Goal: Task Accomplishment & Management: Manage account settings

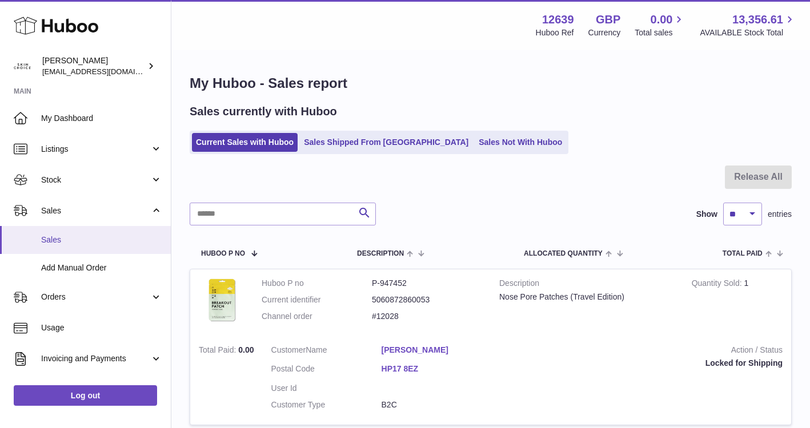
click at [85, 236] on span "Sales" at bounding box center [101, 240] width 121 height 11
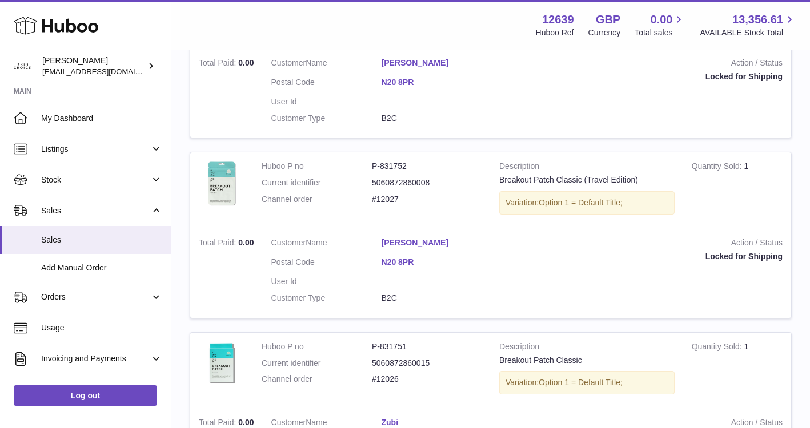
scroll to position [1364, 0]
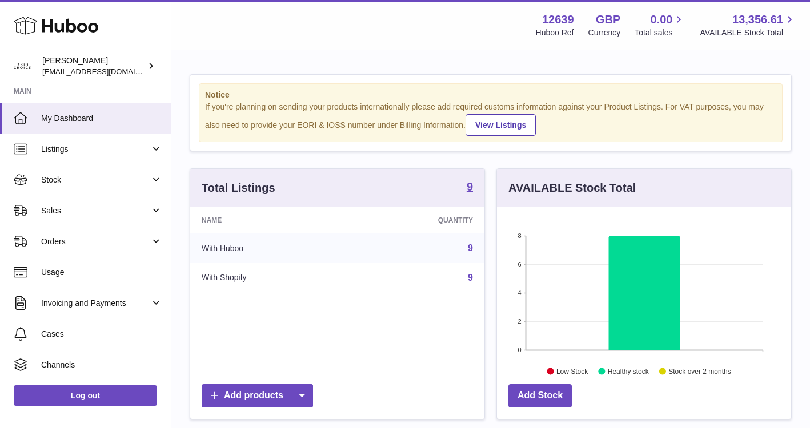
scroll to position [178, 294]
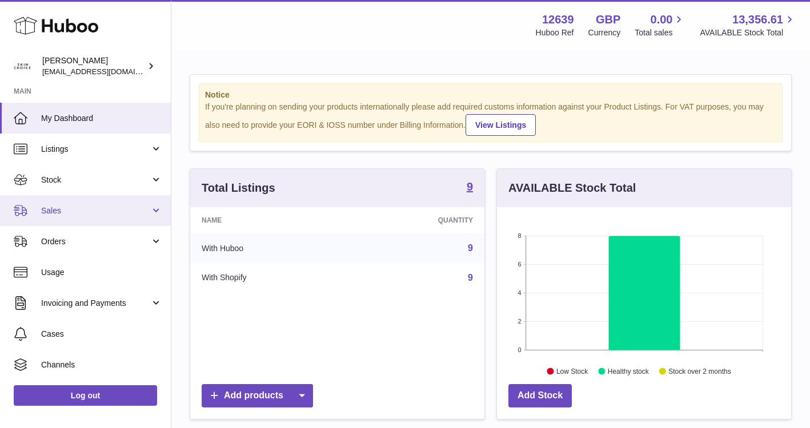
scroll to position [178, 294]
click at [71, 202] on link "Sales" at bounding box center [85, 210] width 171 height 31
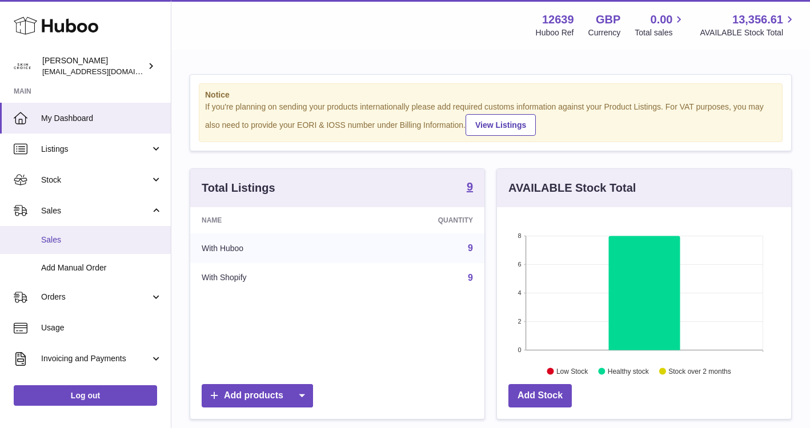
click at [71, 239] on span "Sales" at bounding box center [101, 240] width 121 height 11
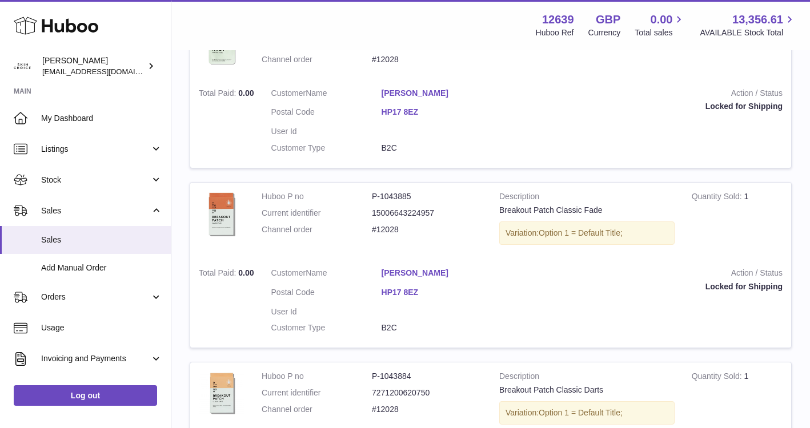
scroll to position [142, 0]
